Goal: Find specific page/section: Find specific page/section

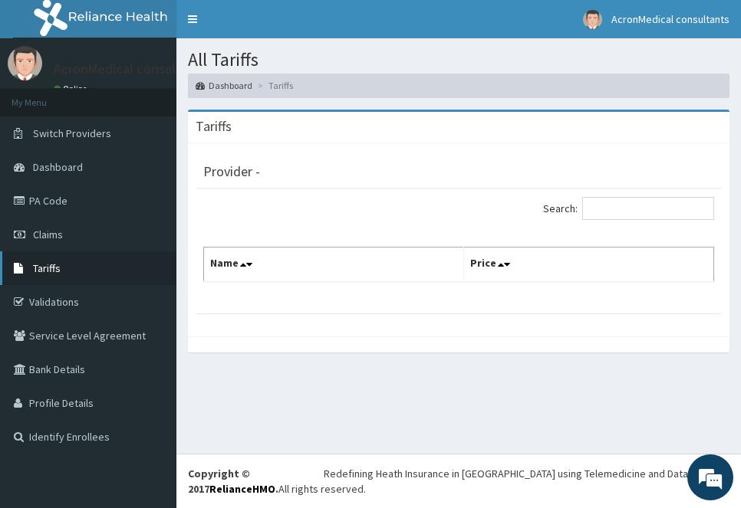
click at [55, 268] on span "Tariffs" at bounding box center [47, 268] width 28 height 14
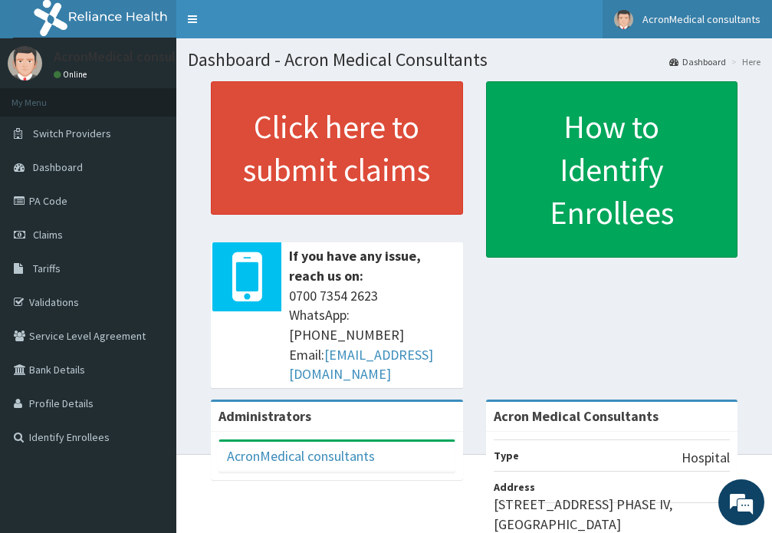
click at [727, 28] on link "AcronMedical consultants" at bounding box center [687, 19] width 169 height 38
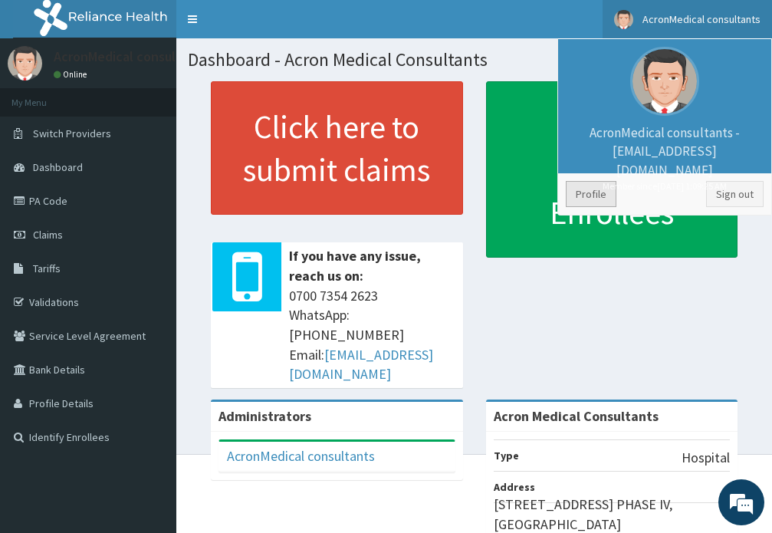
click at [606, 187] on link "Profile" at bounding box center [591, 194] width 51 height 26
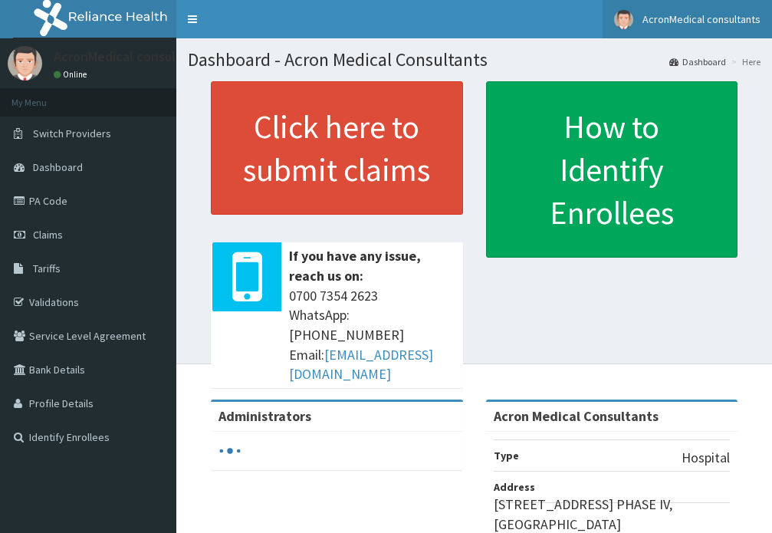
click at [725, 22] on span "AcronMedical consultants" at bounding box center [702, 19] width 118 height 14
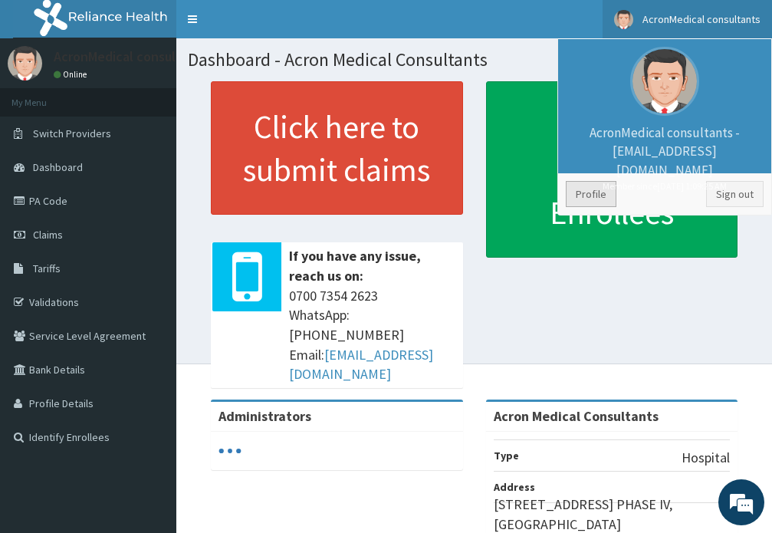
click at [607, 194] on link "Profile" at bounding box center [591, 194] width 51 height 26
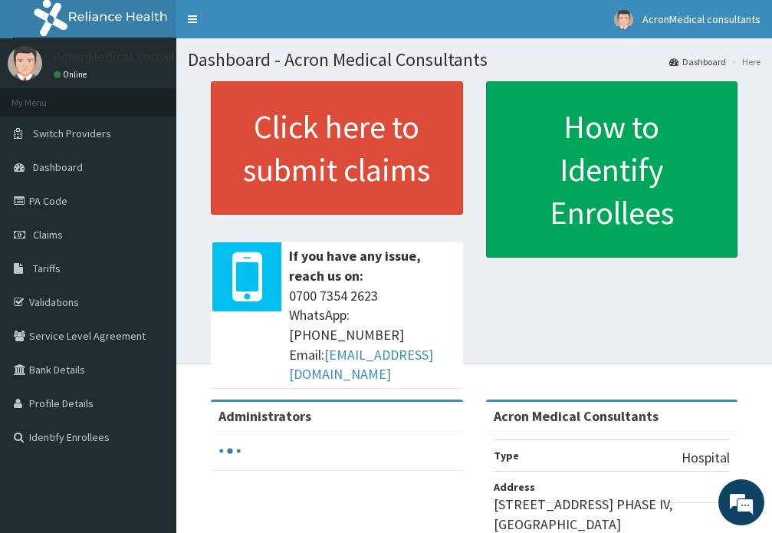
click at [690, 60] on link "Dashboard" at bounding box center [697, 61] width 57 height 13
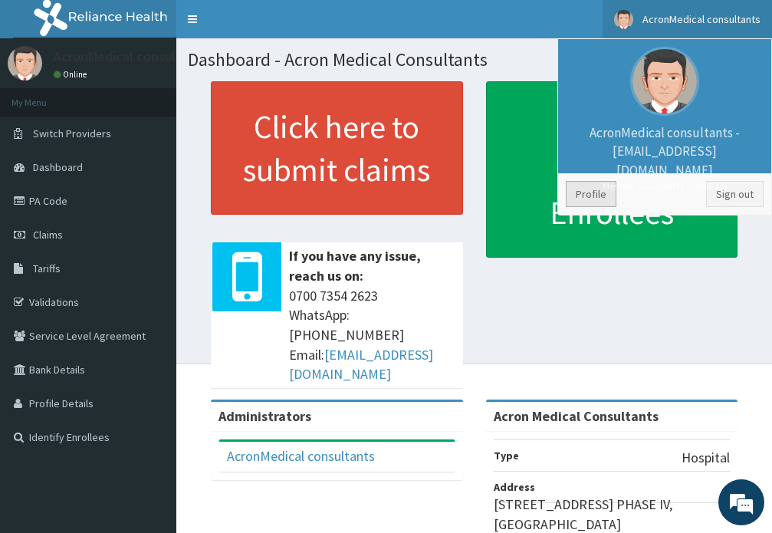
click at [583, 187] on link "Profile" at bounding box center [591, 194] width 51 height 26
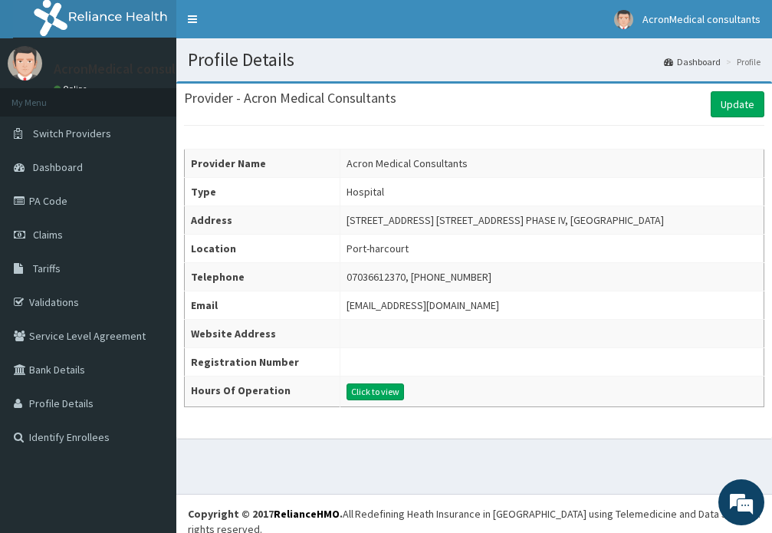
click at [706, 59] on link "Dashboard" at bounding box center [692, 61] width 57 height 13
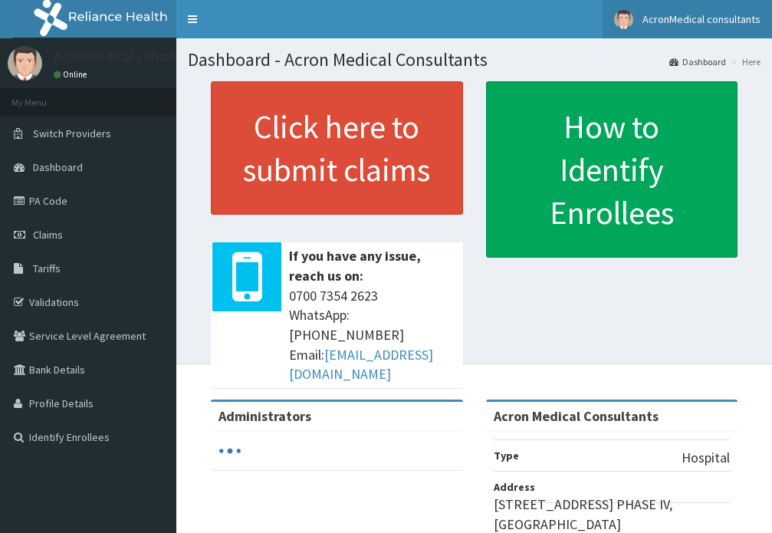
click at [718, 14] on span "AcronMedical consultants" at bounding box center [702, 19] width 118 height 14
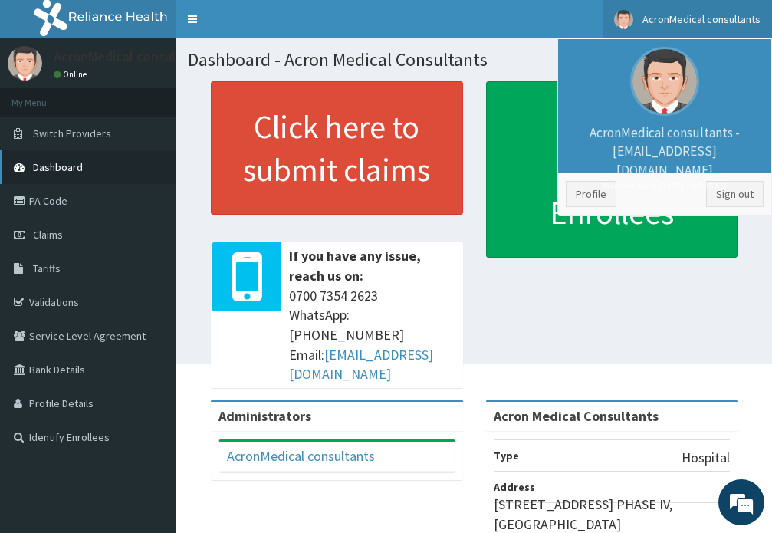
click at [65, 163] on span "Dashboard" at bounding box center [58, 167] width 50 height 14
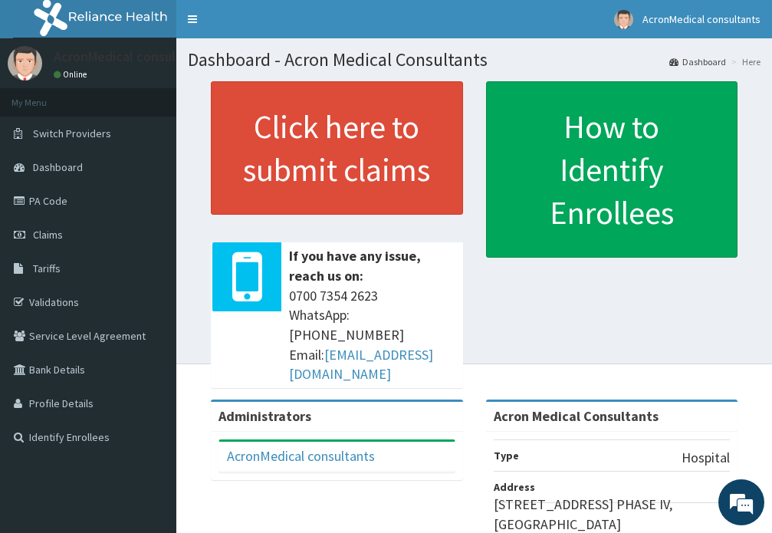
click at [707, 56] on link "Dashboard" at bounding box center [697, 61] width 57 height 13
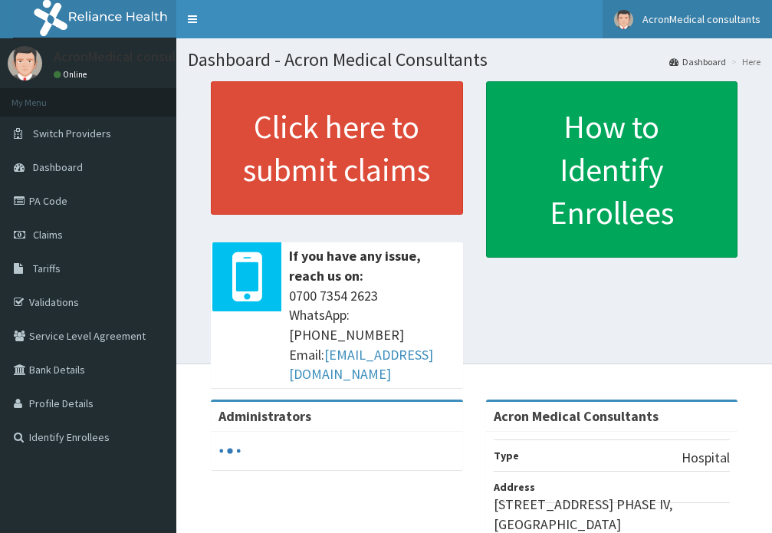
click at [703, 15] on span "AcronMedical consultants" at bounding box center [702, 19] width 118 height 14
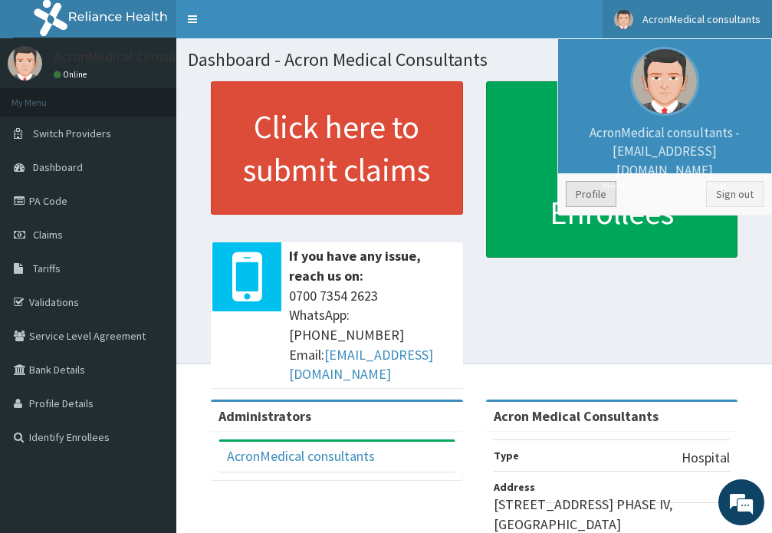
click at [593, 189] on link "Profile" at bounding box center [591, 194] width 51 height 26
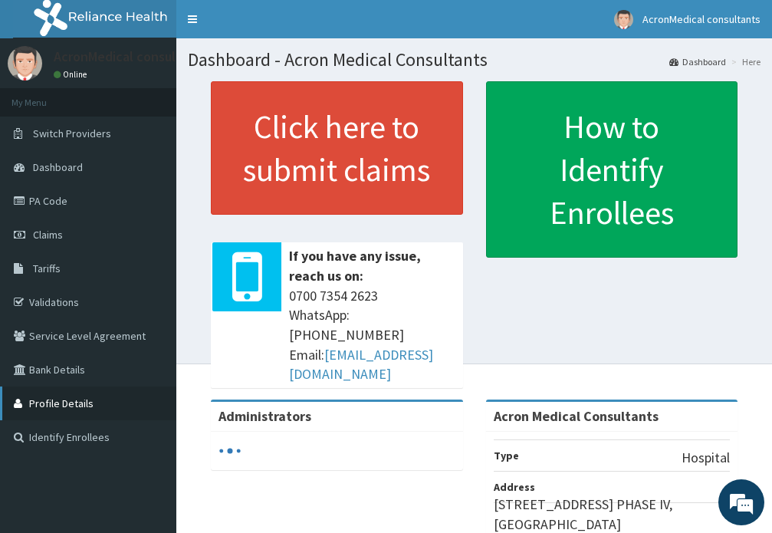
click at [67, 401] on link "Profile Details" at bounding box center [88, 403] width 176 height 34
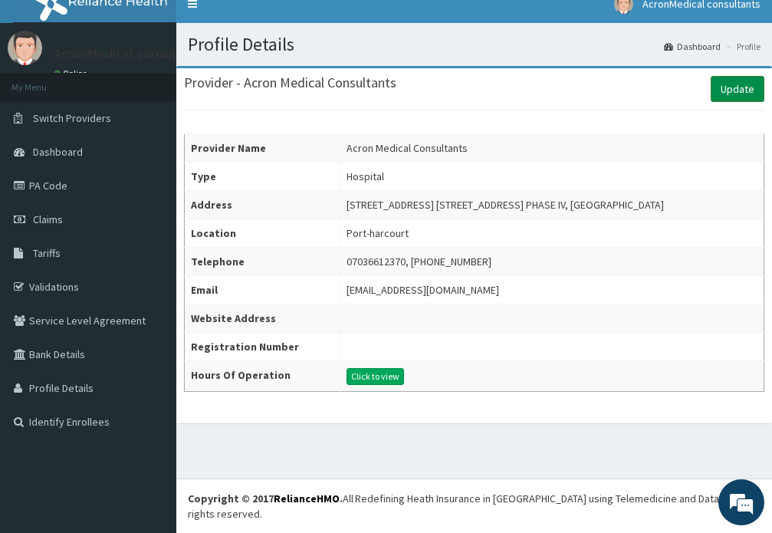
click at [726, 82] on link "Update" at bounding box center [738, 89] width 54 height 26
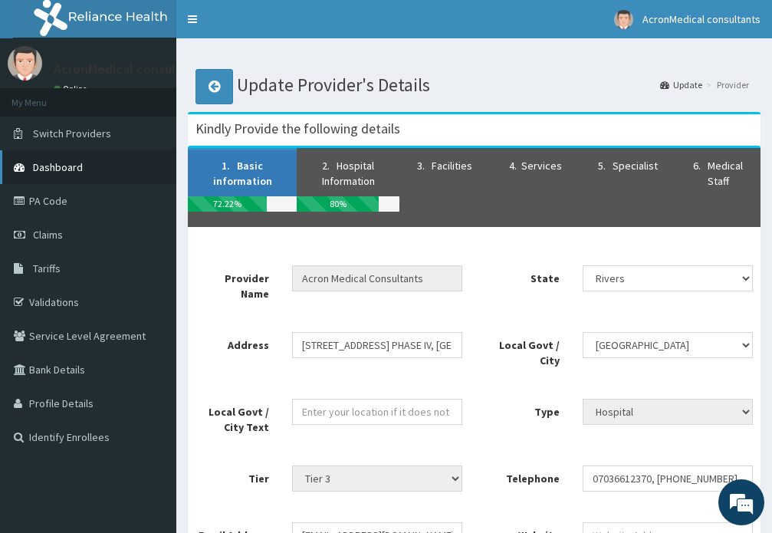
click at [77, 165] on span "Dashboard" at bounding box center [58, 167] width 50 height 14
click at [76, 167] on span "Dashboard" at bounding box center [58, 167] width 50 height 14
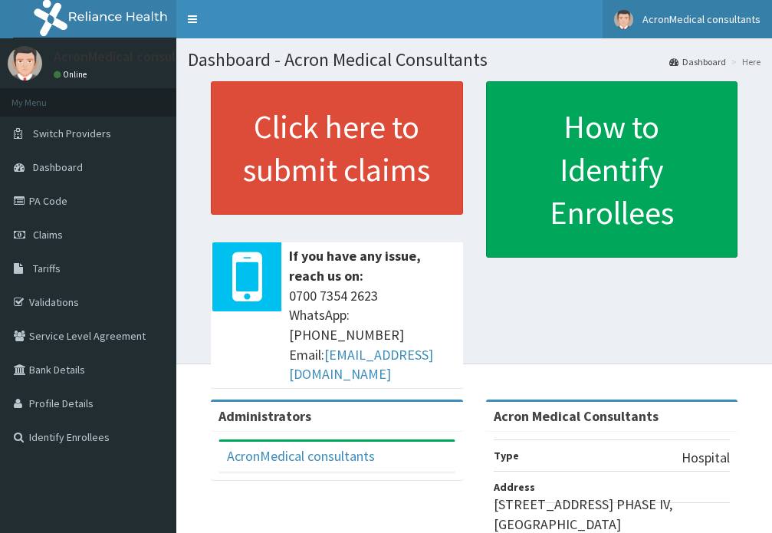
click at [684, 22] on span "AcronMedical consultants" at bounding box center [702, 19] width 118 height 14
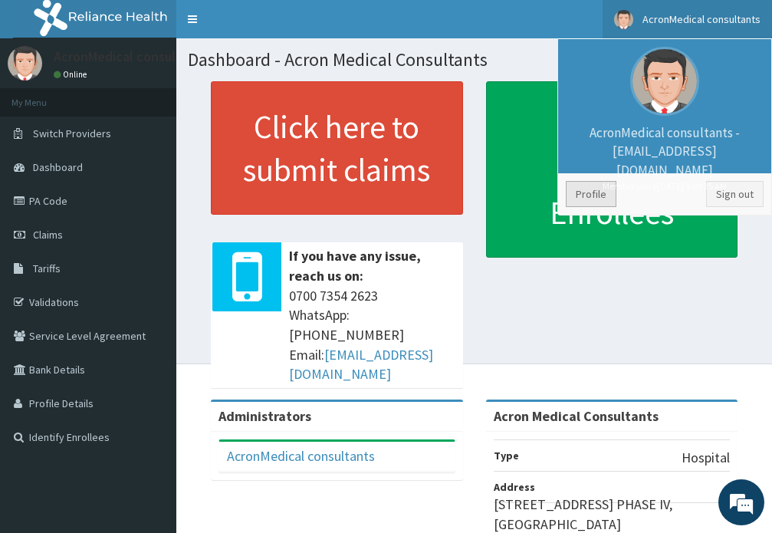
click at [593, 186] on link "Profile" at bounding box center [591, 194] width 51 height 26
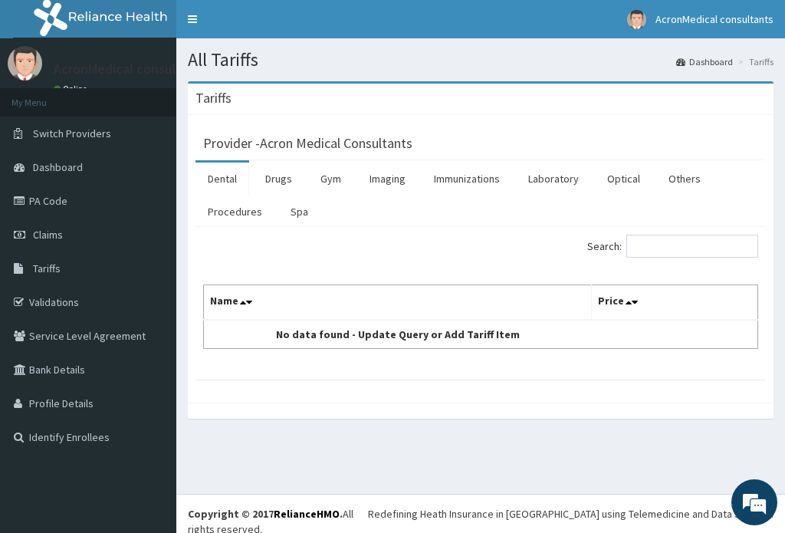
click at [311, 253] on div "Search:" at bounding box center [481, 248] width 578 height 27
click at [561, 176] on link "Laboratory" at bounding box center [553, 179] width 75 height 32
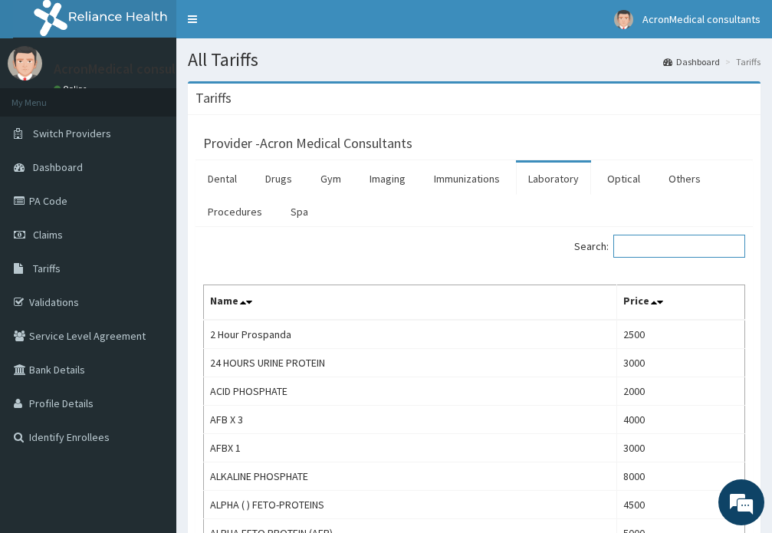
click at [669, 252] on input "Search:" at bounding box center [679, 246] width 132 height 23
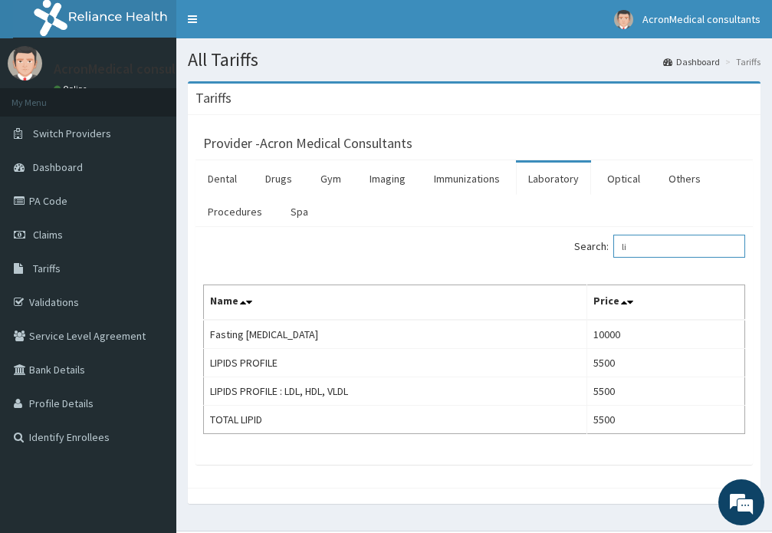
type input "l"
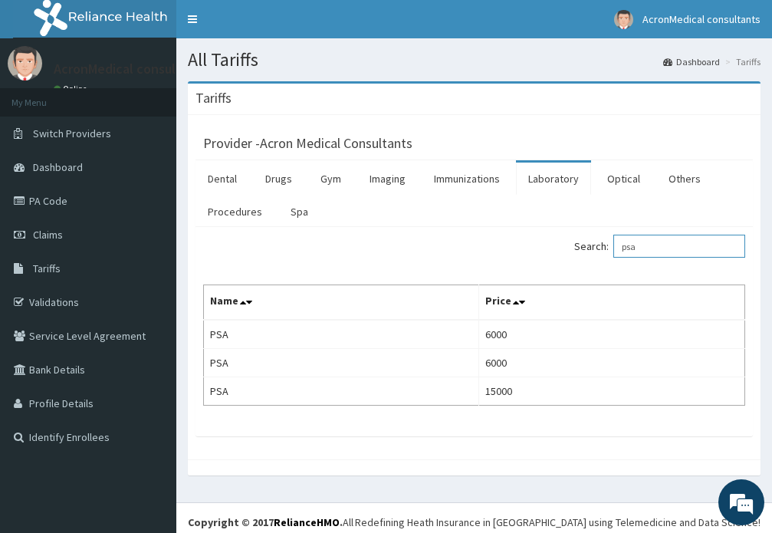
drag, startPoint x: 655, startPoint y: 248, endPoint x: 539, endPoint y: 243, distance: 115.9
click at [557, 248] on div "Search: psa" at bounding box center [616, 248] width 260 height 27
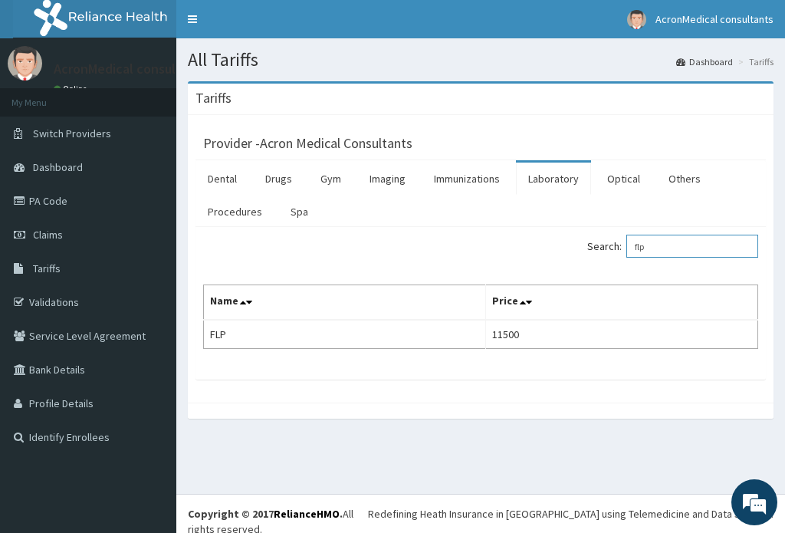
type input "flp"
click at [58, 202] on link "PA Code" at bounding box center [88, 201] width 176 height 34
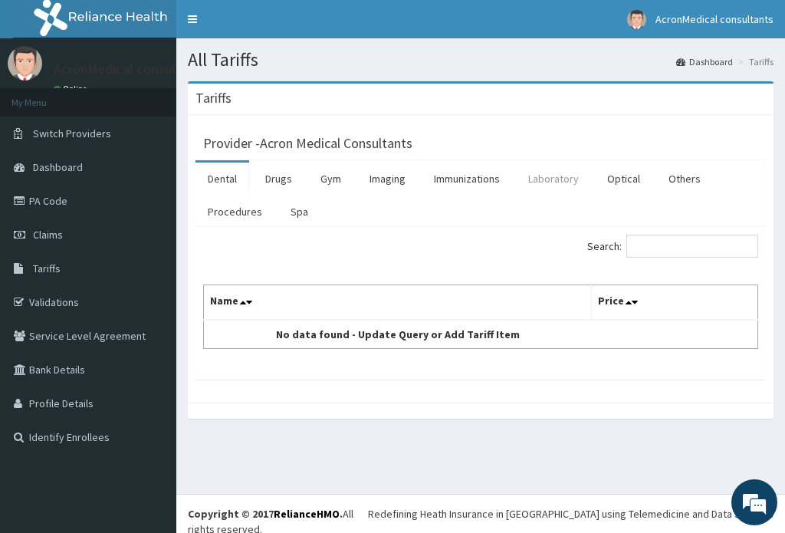
click at [551, 182] on link "Laboratory" at bounding box center [553, 179] width 75 height 32
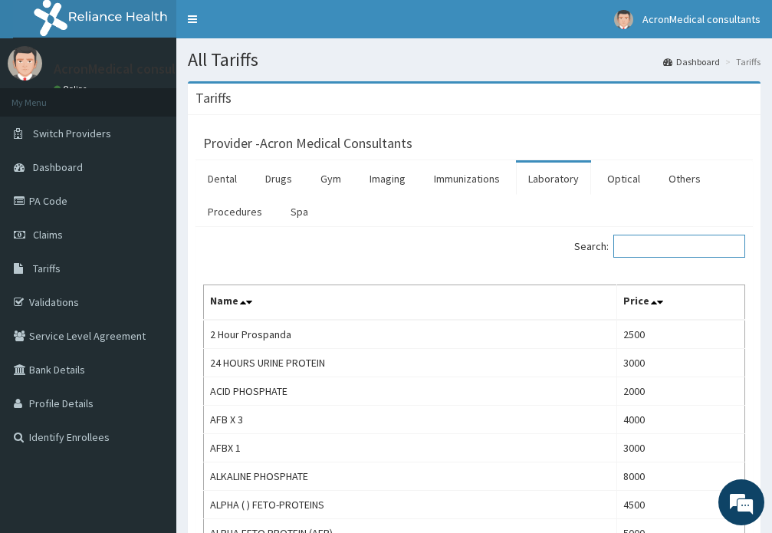
click at [664, 242] on input "Search:" at bounding box center [679, 246] width 132 height 23
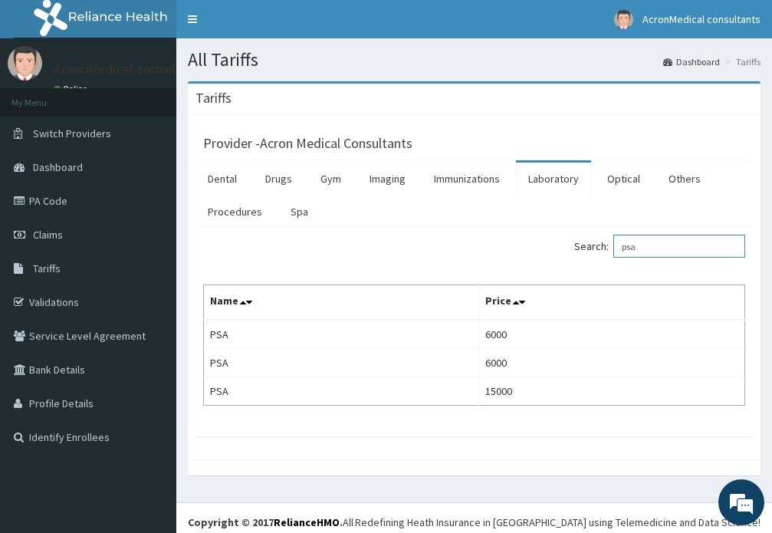
type input "psa"
